Goal: Task Accomplishment & Management: Complete application form

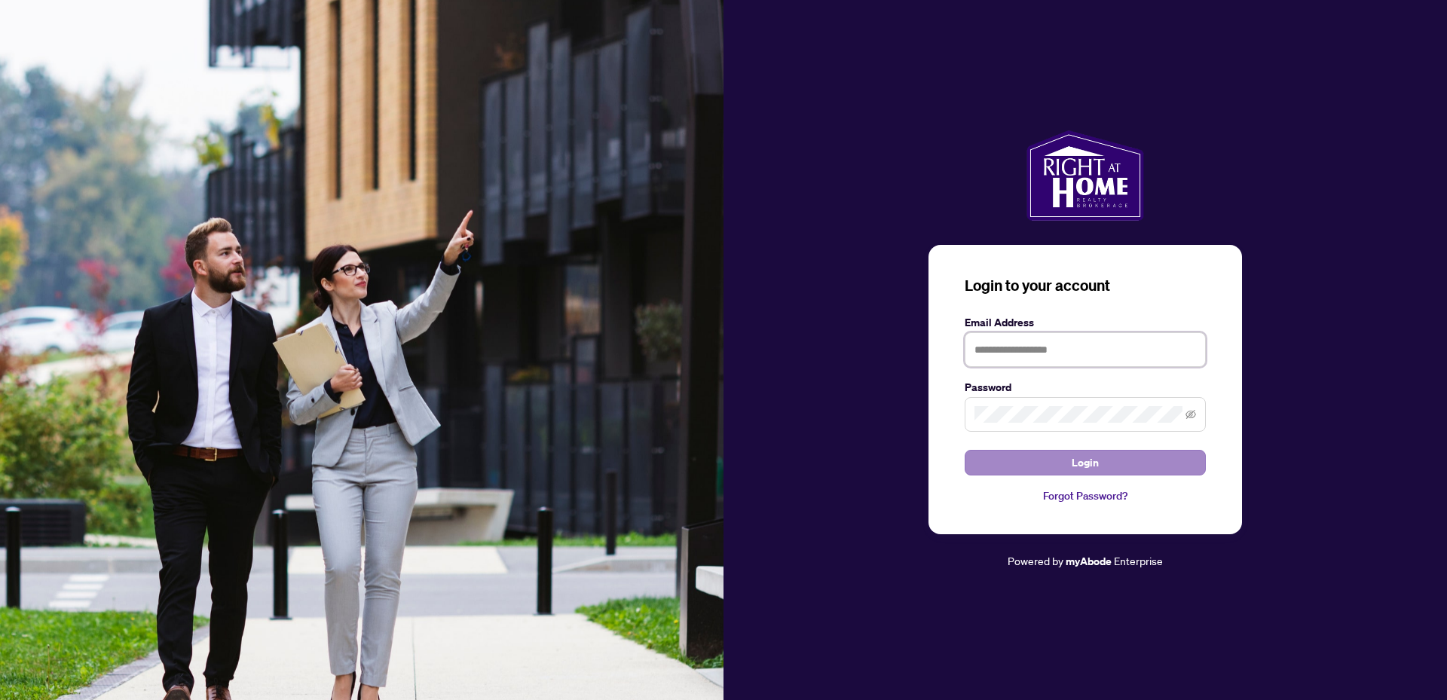
type input "**********"
click at [1095, 458] on span "Login" at bounding box center [1085, 463] width 27 height 24
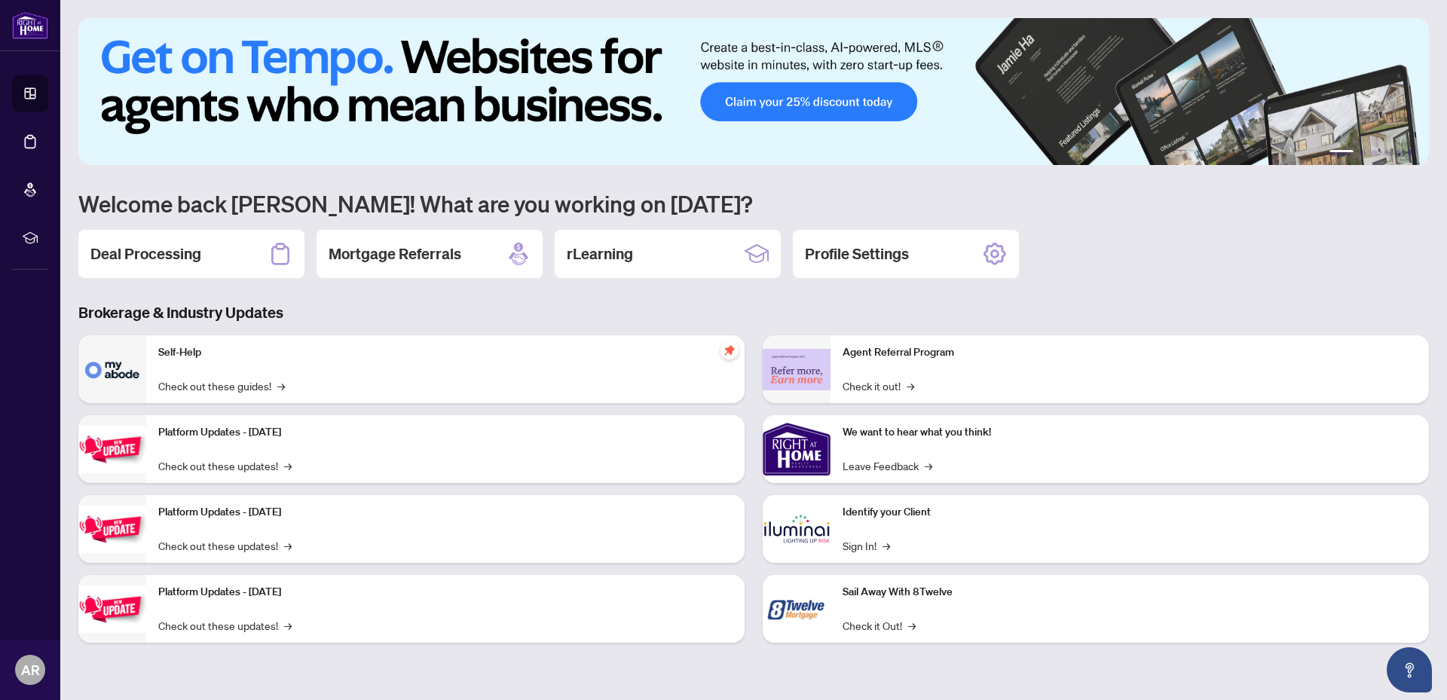
click at [163, 256] on h2 "Deal Processing" at bounding box center [145, 253] width 111 height 21
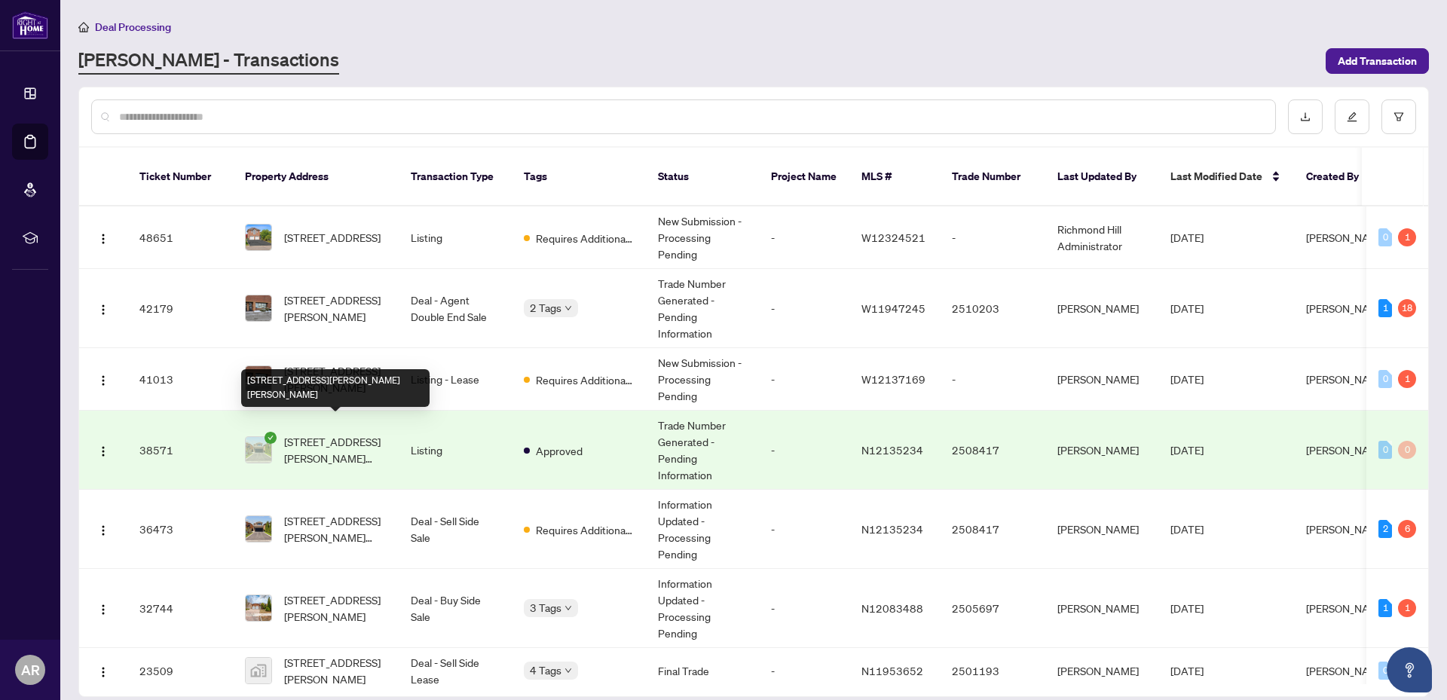
click at [333, 433] on span "[STREET_ADDRESS][PERSON_NAME][PERSON_NAME]" at bounding box center [335, 449] width 103 height 33
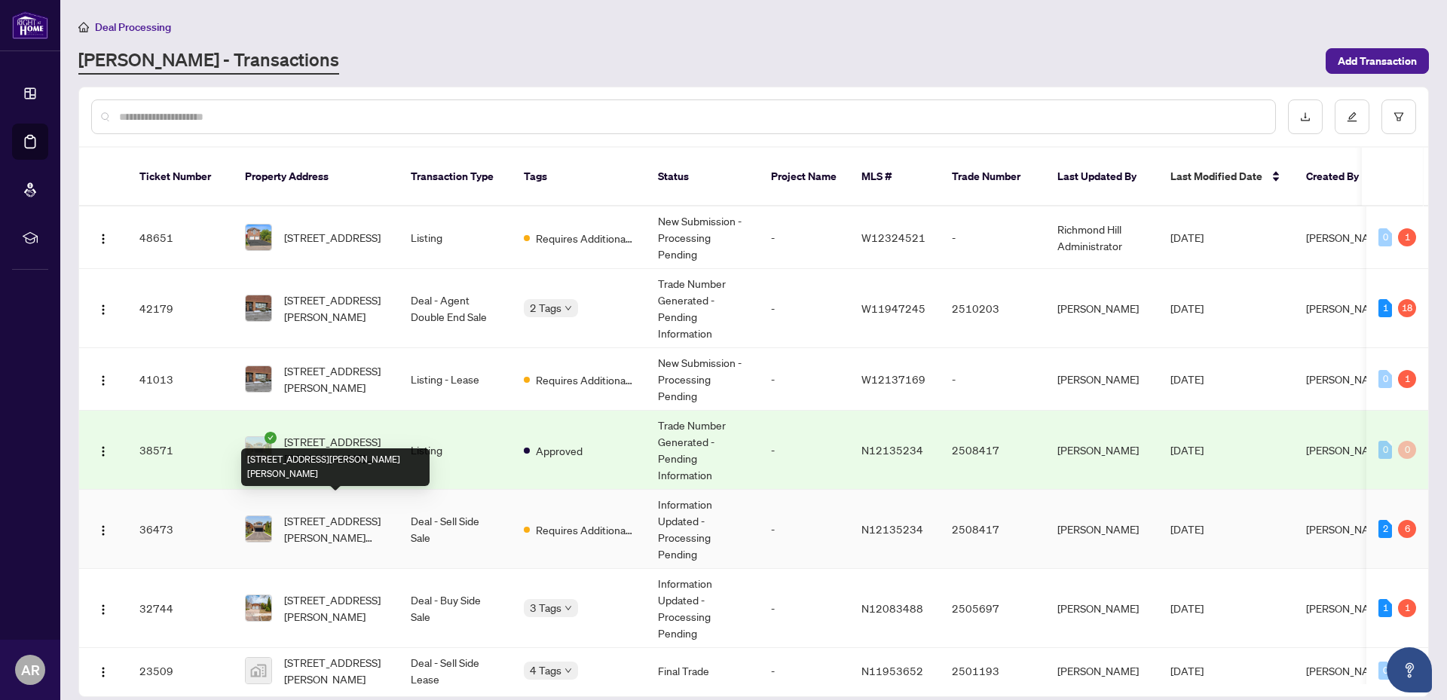
click at [325, 513] on span "[STREET_ADDRESS][PERSON_NAME][PERSON_NAME]" at bounding box center [335, 529] width 103 height 33
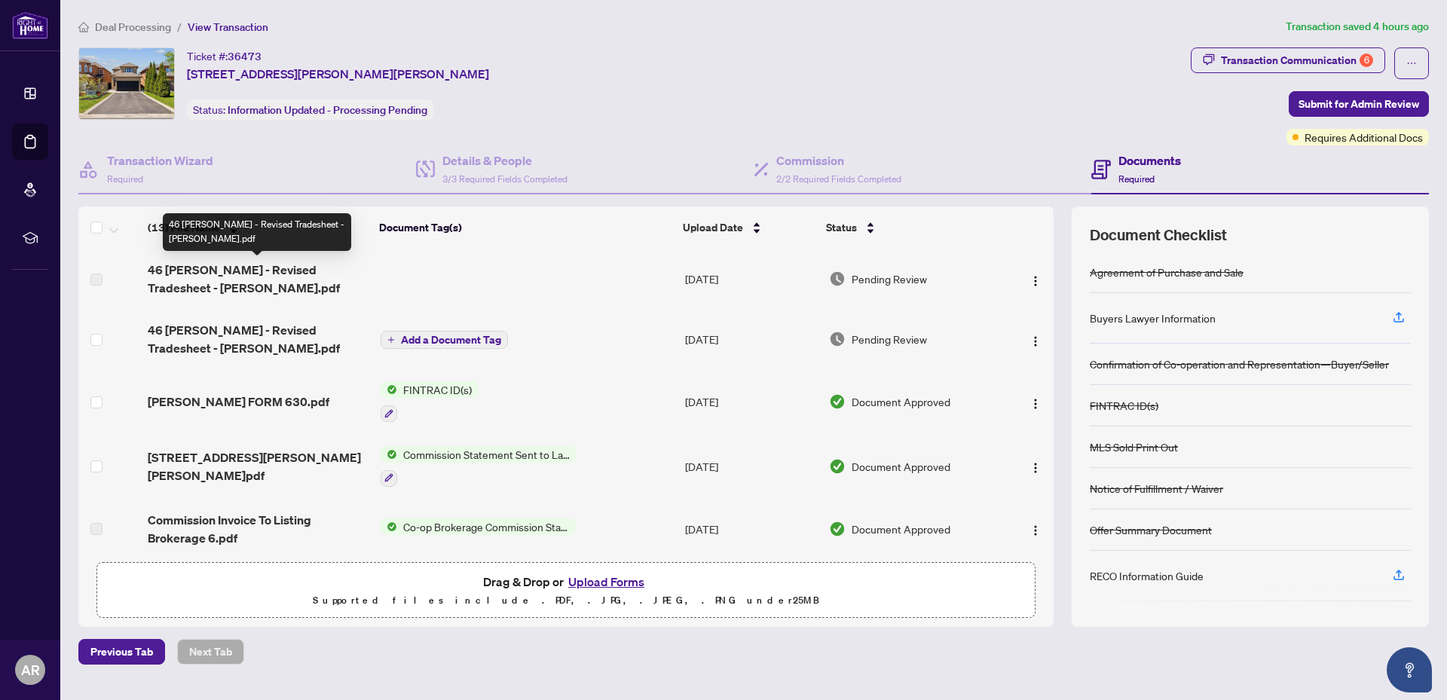
click at [166, 274] on span "46 [PERSON_NAME] - Revised Tradesheet - [PERSON_NAME].pdf" at bounding box center [258, 279] width 221 height 36
click at [100, 280] on label at bounding box center [96, 279] width 12 height 17
drag, startPoint x: 97, startPoint y: 280, endPoint x: 106, endPoint y: 277, distance: 9.3
click at [97, 279] on label at bounding box center [96, 279] width 12 height 17
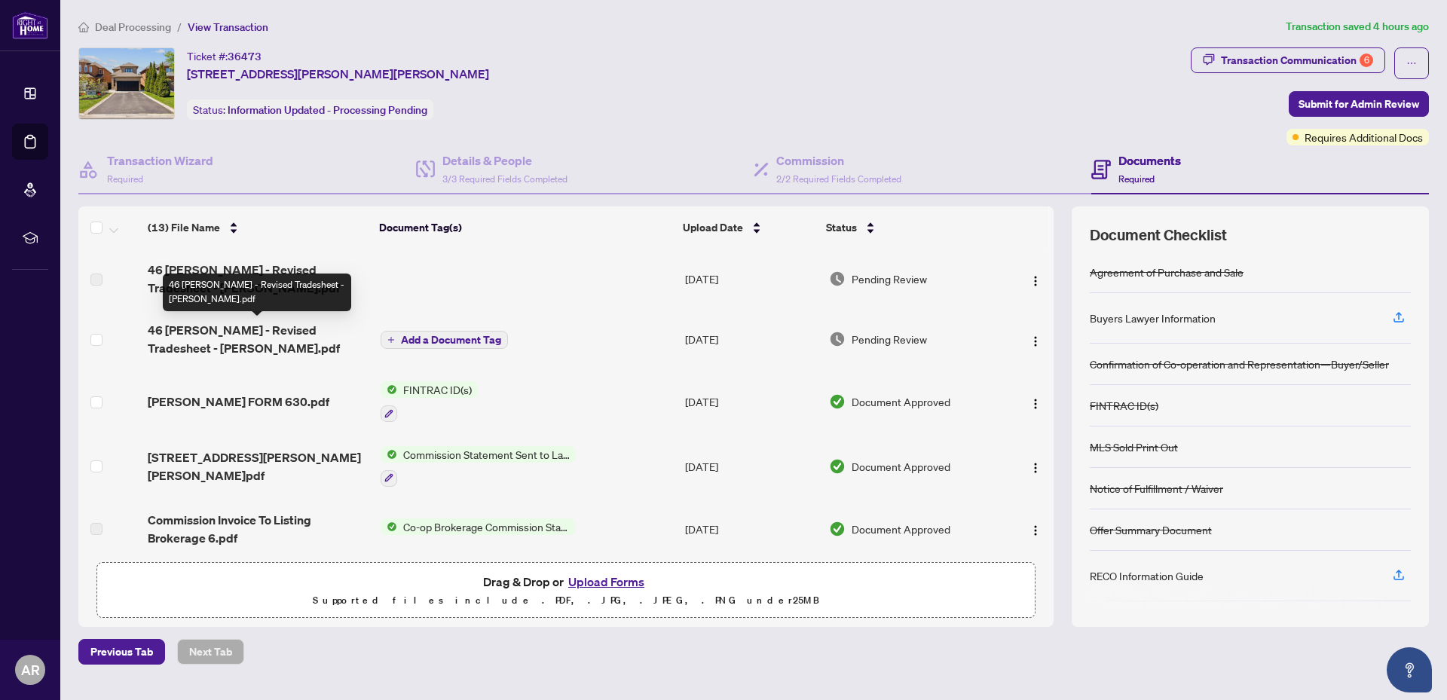
click at [201, 331] on span "46 [PERSON_NAME] - Revised Tradesheet - [PERSON_NAME].pdf" at bounding box center [258, 339] width 221 height 36
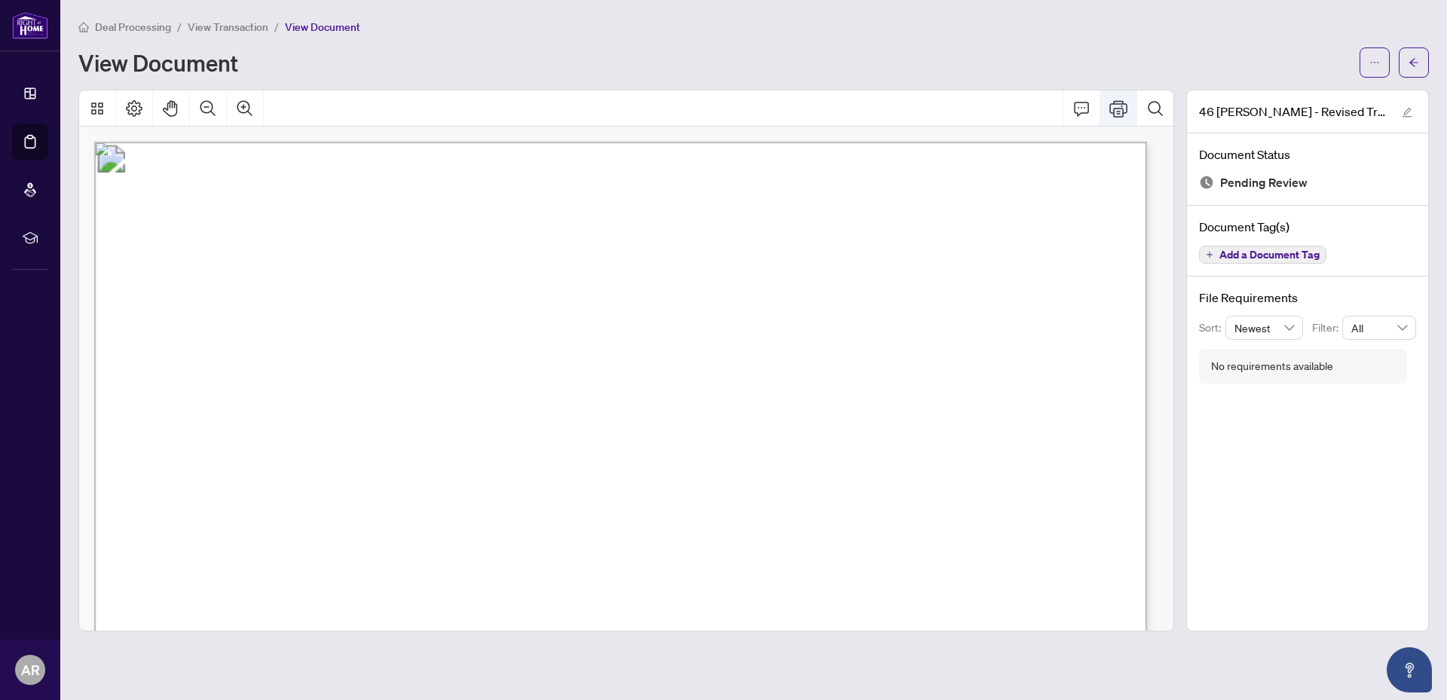
click at [1114, 111] on icon "Print" at bounding box center [1119, 108] width 18 height 17
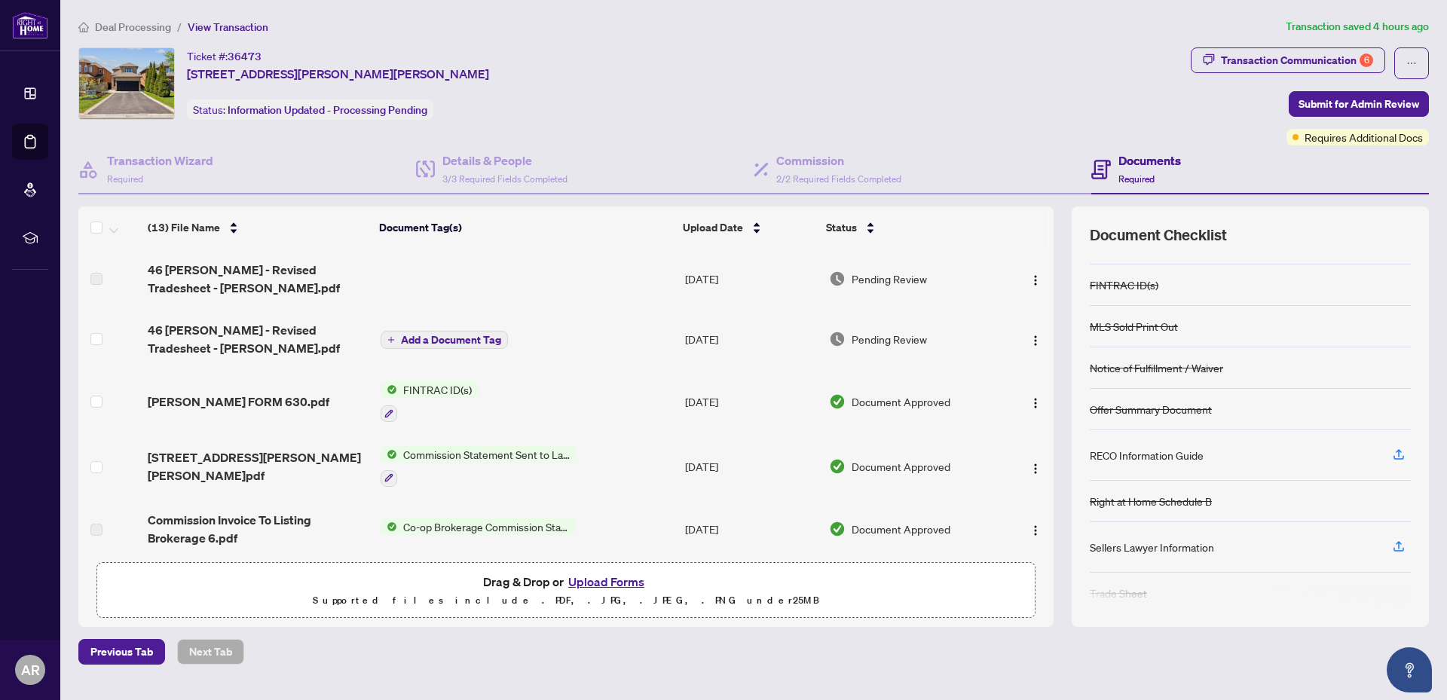
scroll to position [131, 0]
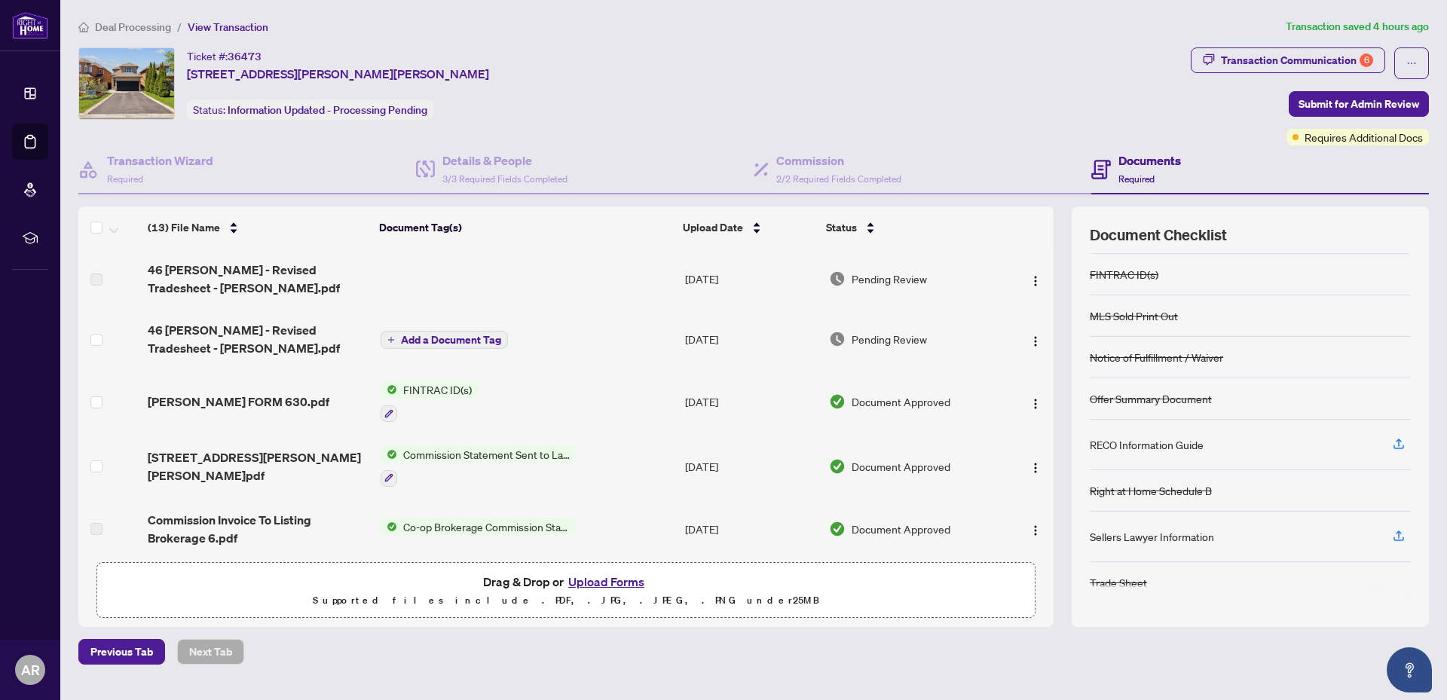
click at [605, 577] on button "Upload Forms" at bounding box center [606, 582] width 85 height 20
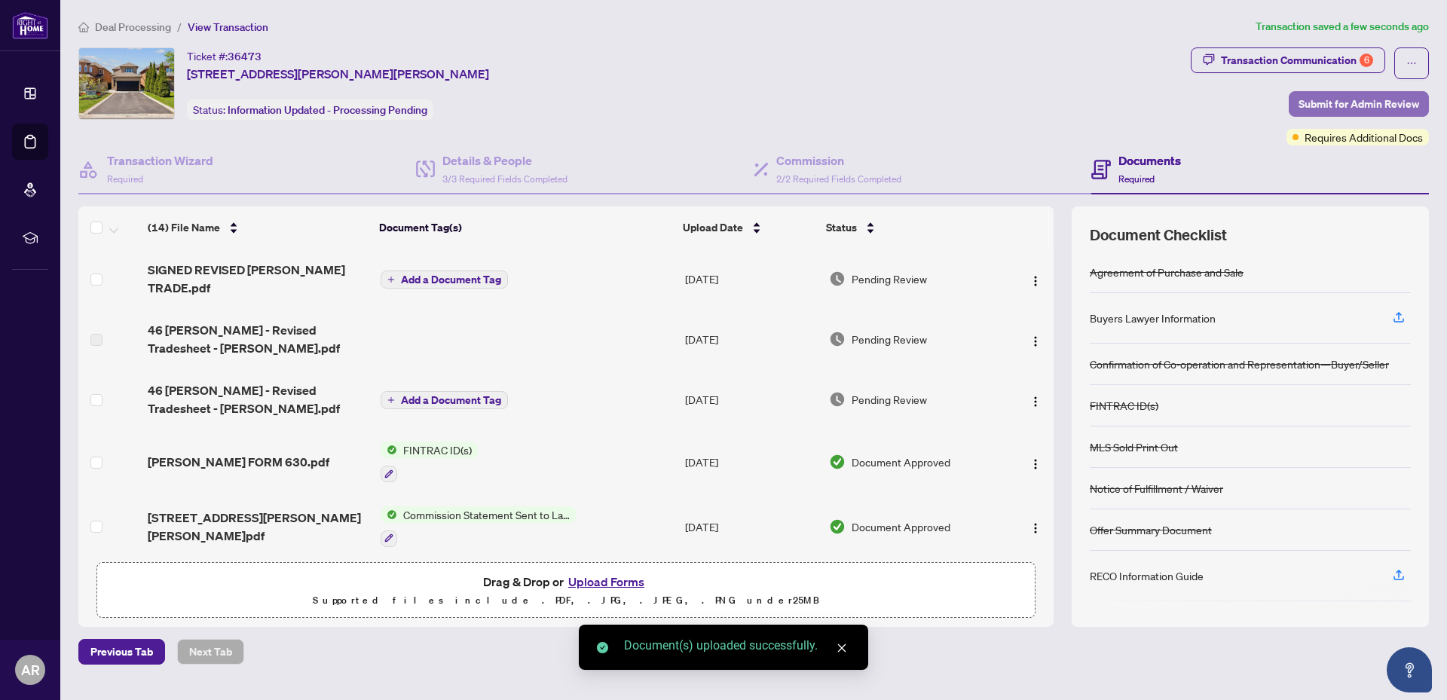
click at [1360, 96] on span "Submit for Admin Review" at bounding box center [1359, 104] width 121 height 24
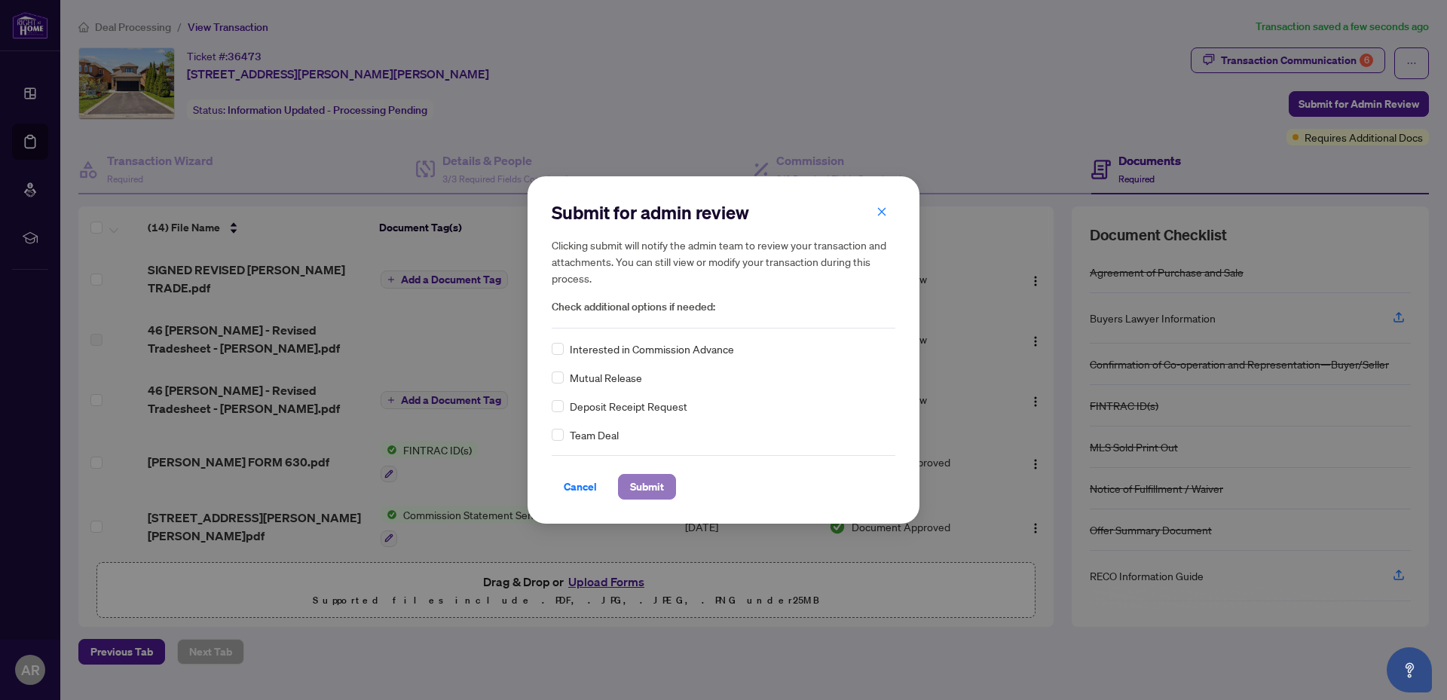
click at [642, 492] on span "Submit" at bounding box center [647, 487] width 34 height 24
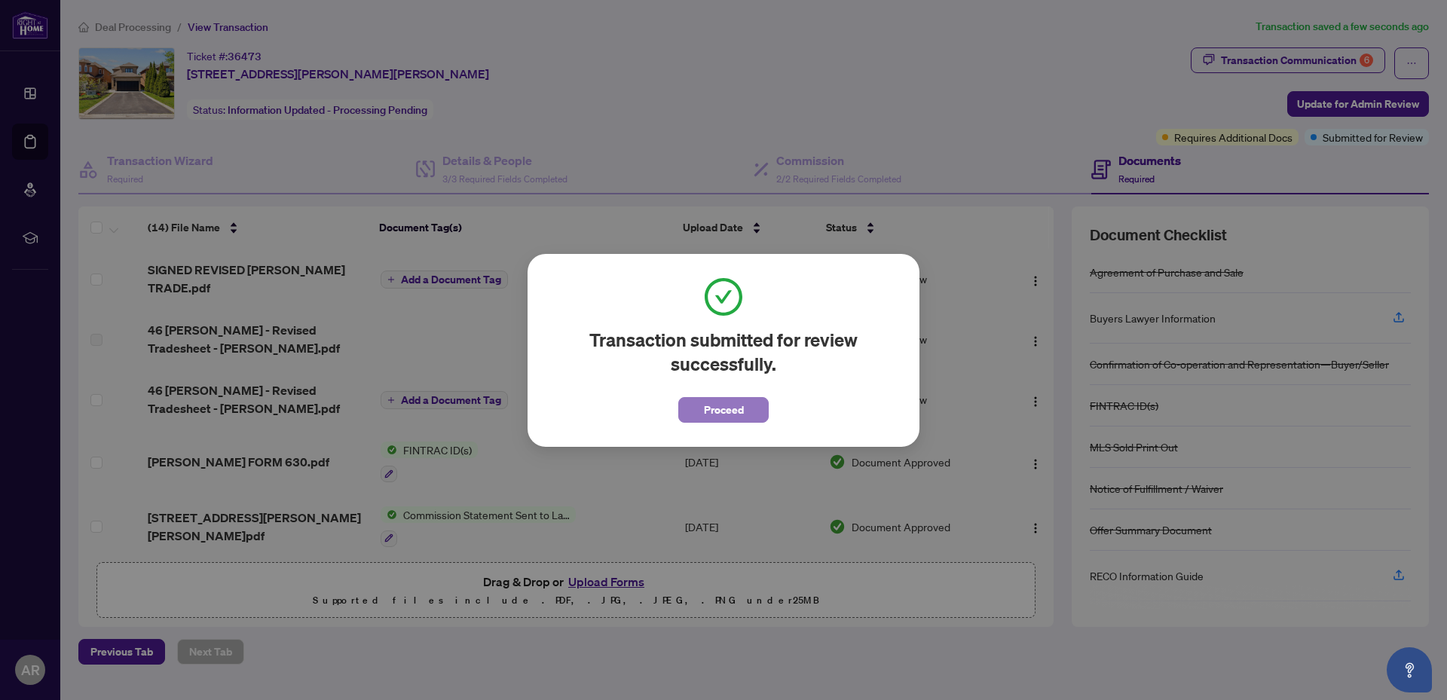
click at [747, 413] on button "Proceed" at bounding box center [723, 410] width 90 height 26
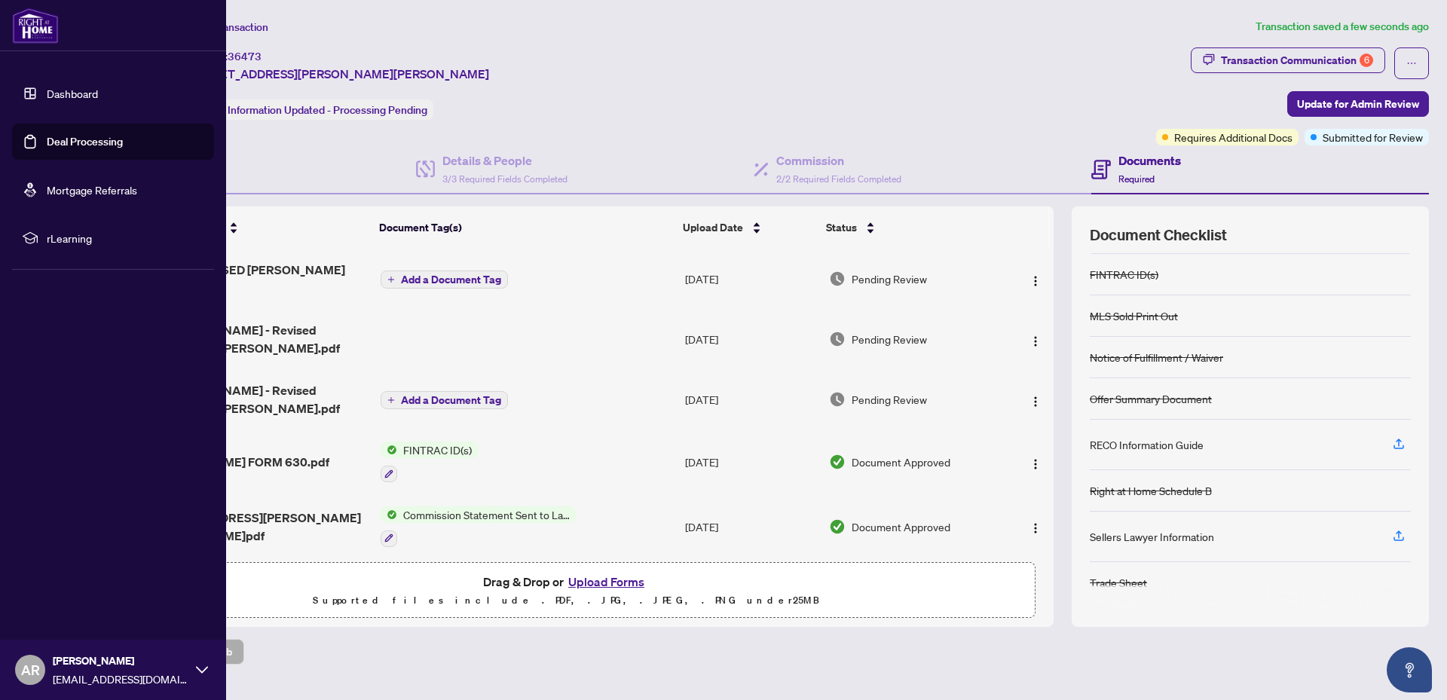
click at [41, 661] on span "AR" at bounding box center [30, 670] width 30 height 30
click at [76, 583] on span "Logout" at bounding box center [61, 580] width 34 height 24
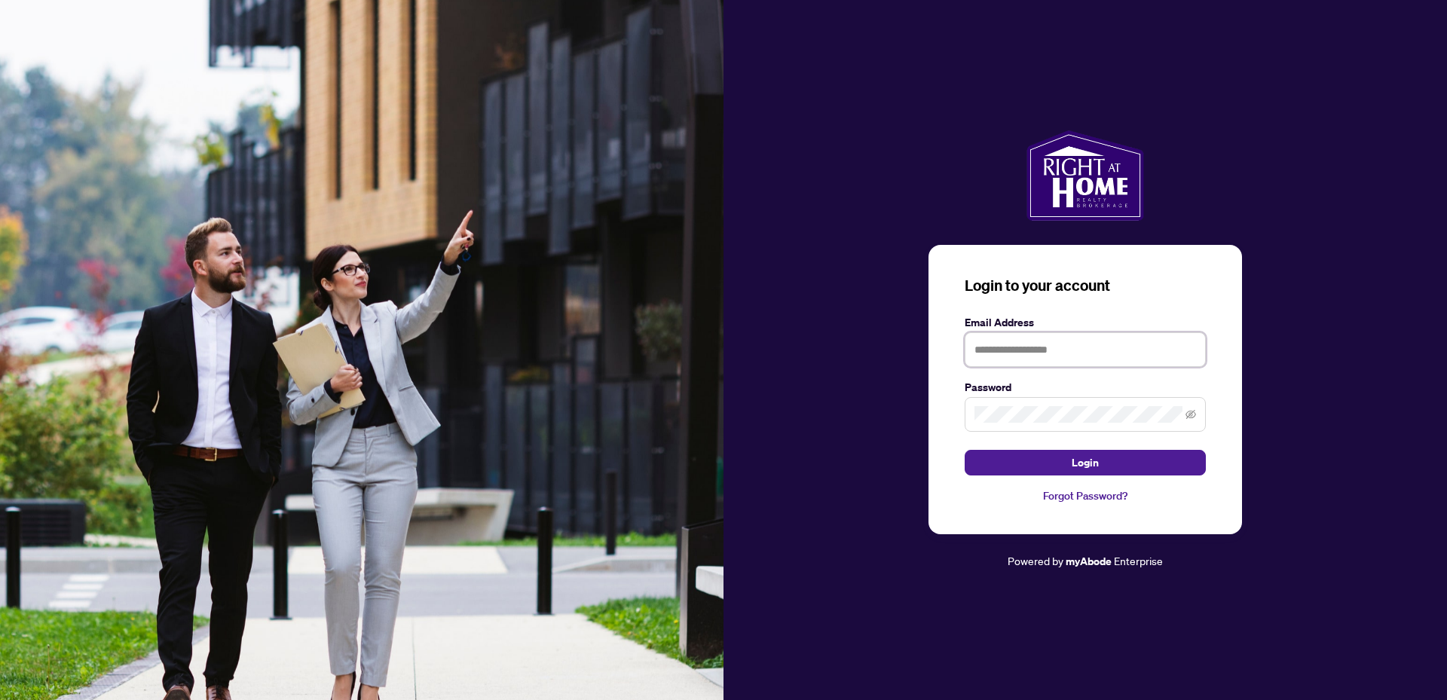
type input "**********"
click at [55, 580] on img at bounding box center [362, 350] width 724 height 700
